Goal: Information Seeking & Learning: Learn about a topic

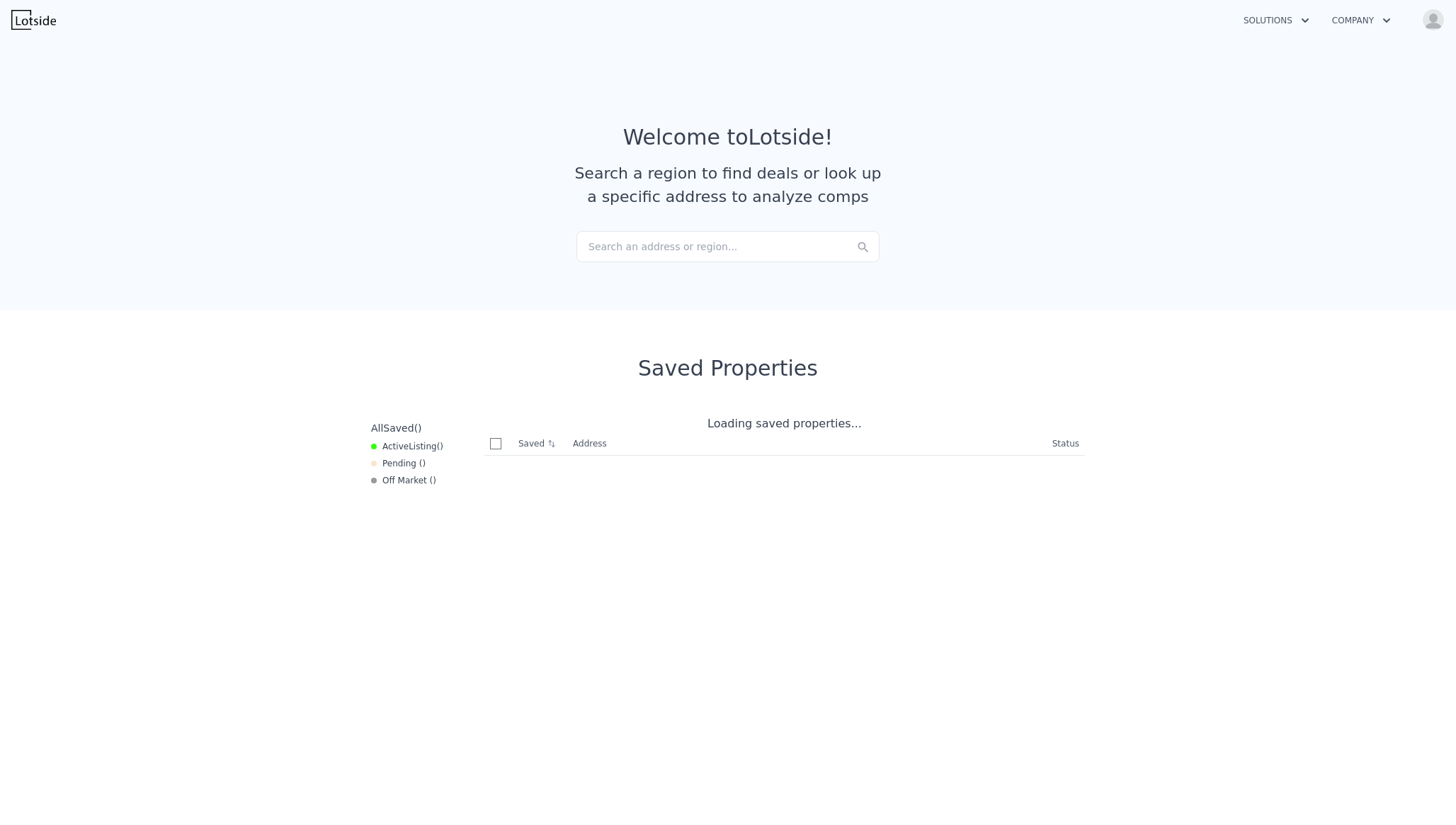
checkbox input "true"
click at [659, 248] on div "Search an address or region..." at bounding box center [728, 246] width 303 height 31
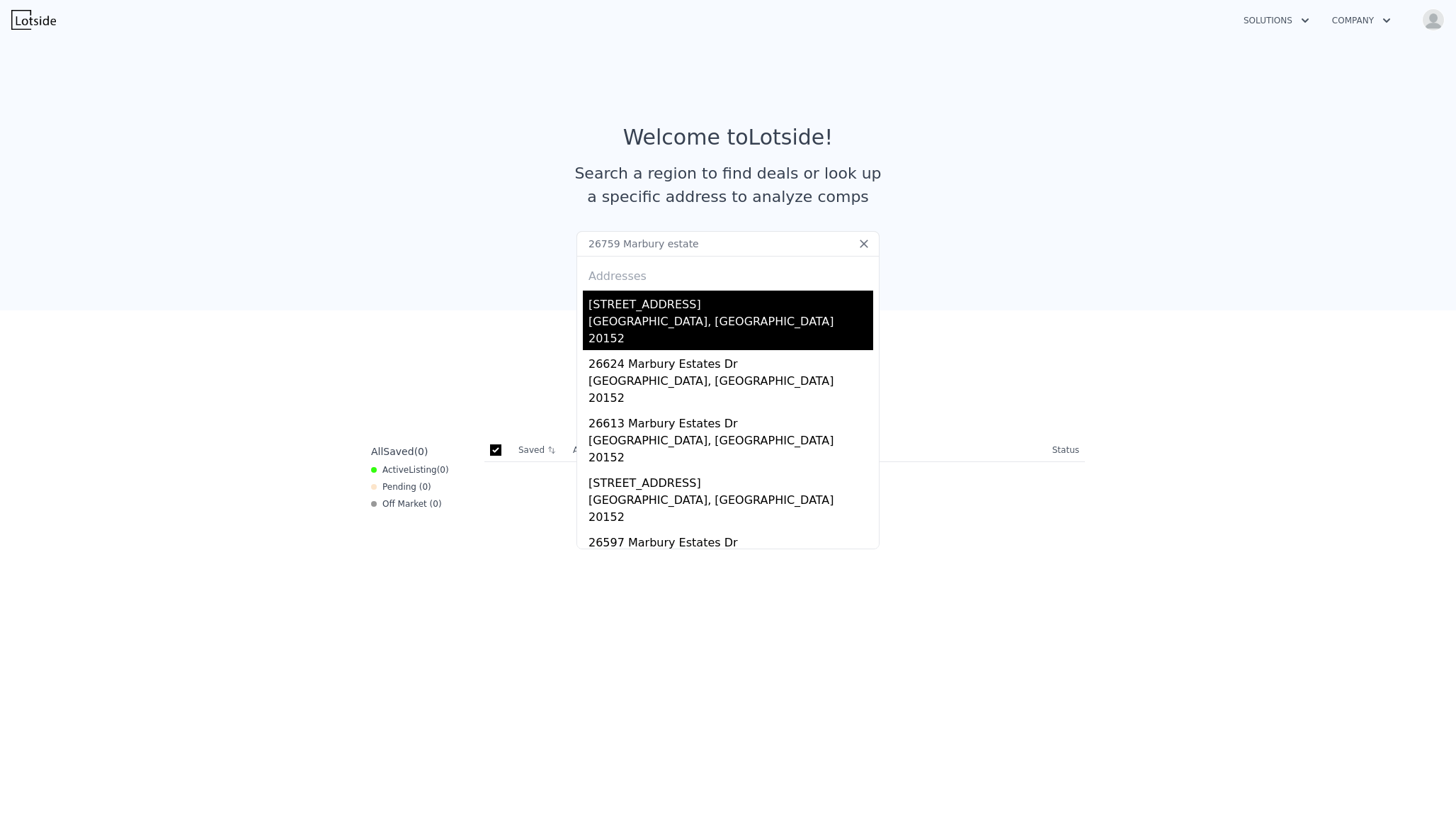
type input "26759 Marbury estate"
click at [655, 305] on div "[STREET_ADDRESS]" at bounding box center [731, 302] width 284 height 23
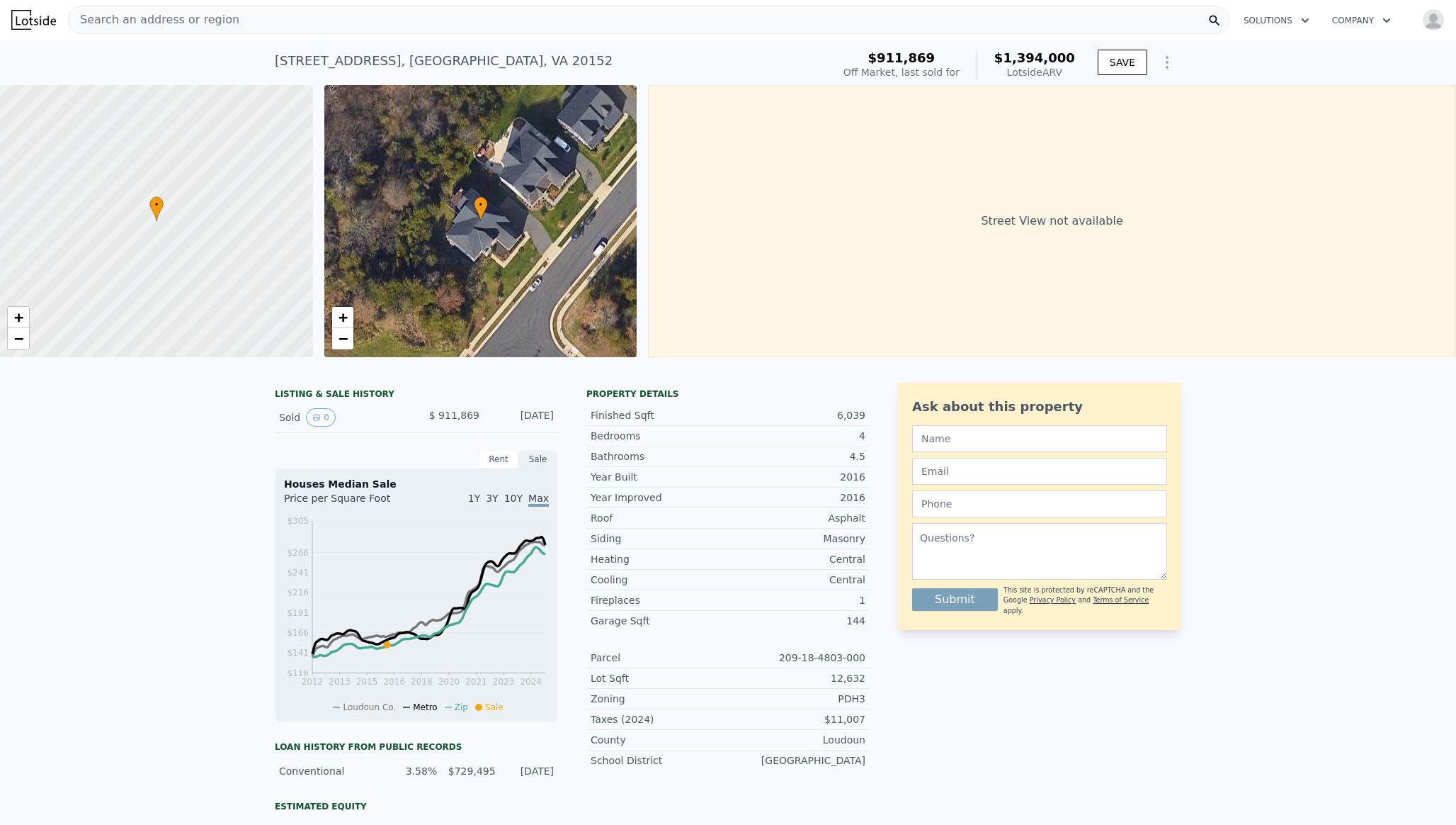
click at [40, 24] on img at bounding box center [34, 20] width 44 height 20
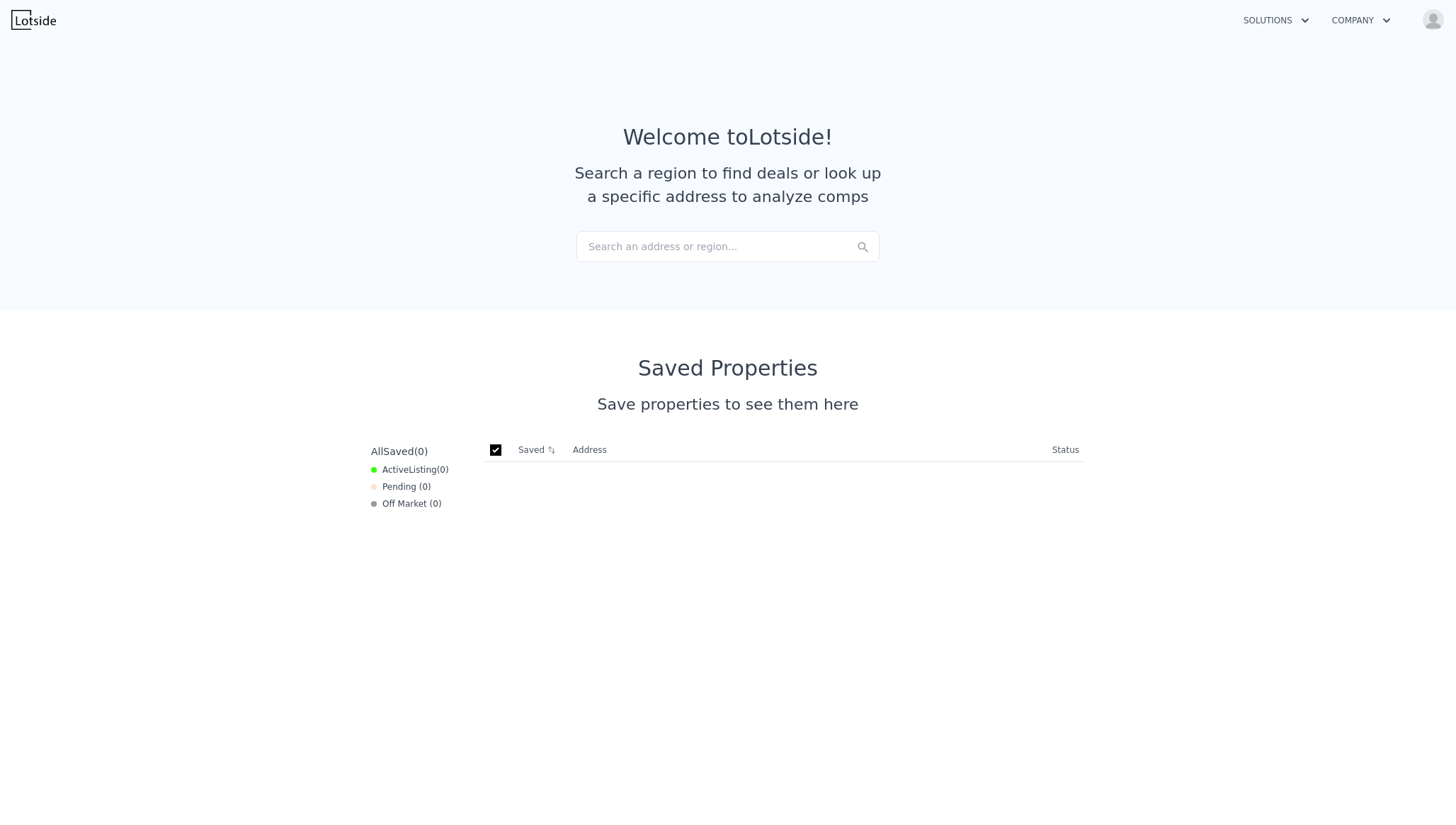
checkbox input "true"
